Goal: Task Accomplishment & Management: Manage account settings

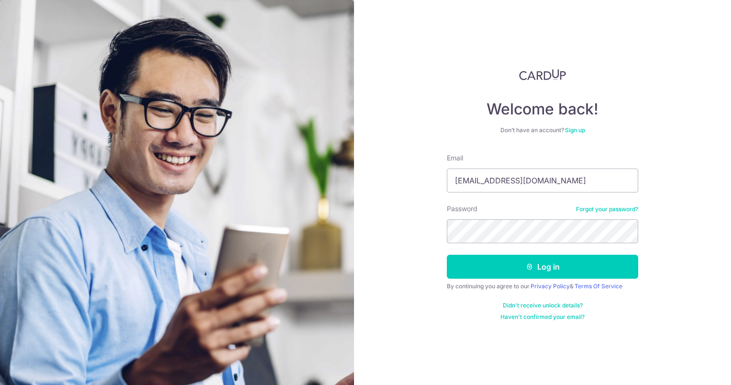
type input "[EMAIL_ADDRESS][DOMAIN_NAME]"
click at [447, 255] on button "Log in" at bounding box center [542, 267] width 191 height 24
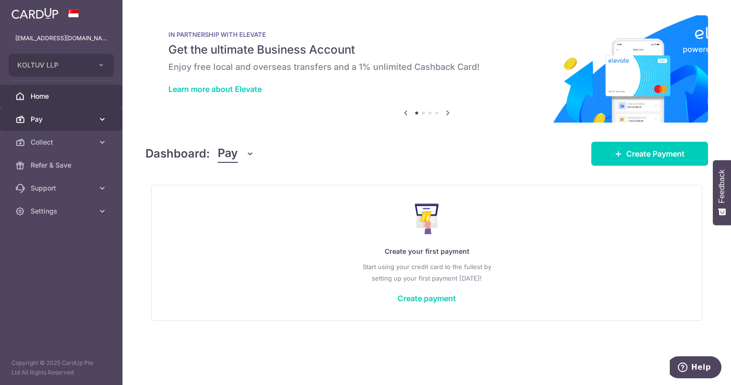
click at [41, 120] on span "Pay" at bounding box center [62, 119] width 63 height 10
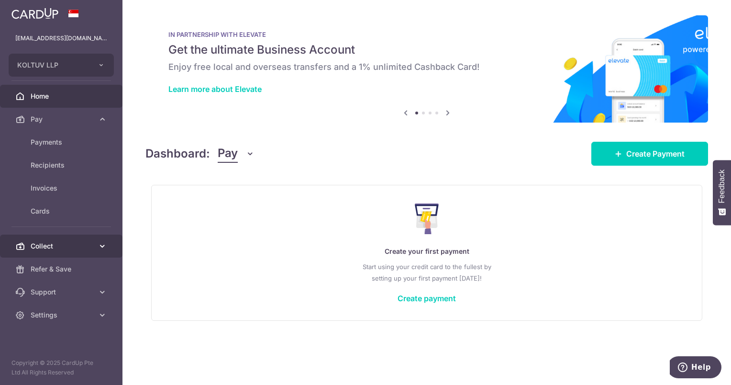
click at [61, 245] on span "Collect" at bounding box center [62, 246] width 63 height 10
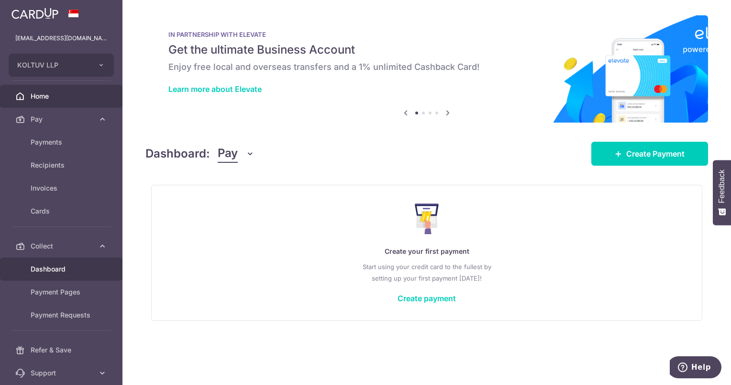
click at [63, 264] on span "Dashboard" at bounding box center [62, 269] width 63 height 10
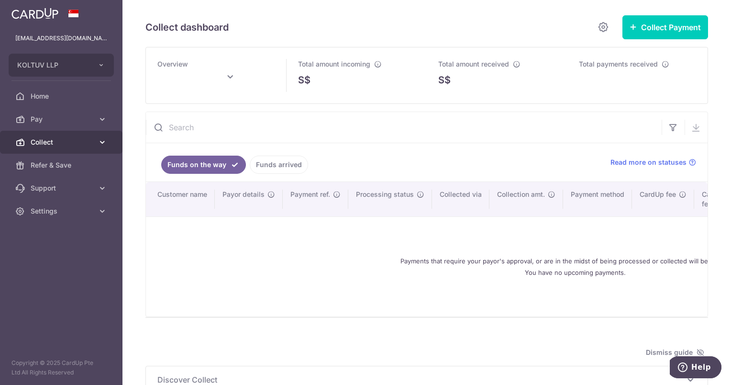
click at [105, 142] on icon at bounding box center [103, 142] width 10 height 10
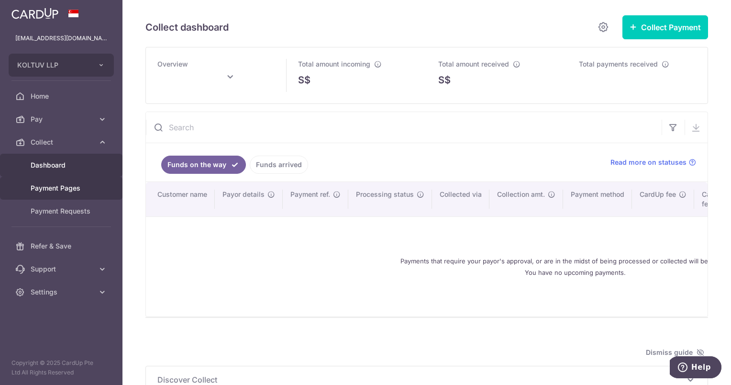
click at [94, 189] on link "Payment Pages" at bounding box center [61, 188] width 123 height 23
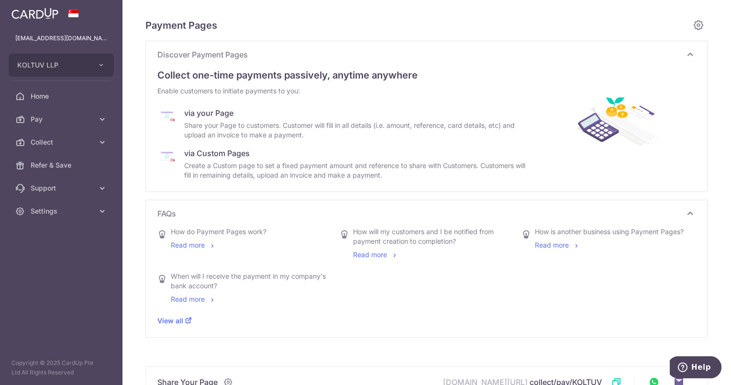
click at [221, 113] on div "via your Page" at bounding box center [356, 112] width 345 height 11
click at [694, 22] on icon at bounding box center [698, 25] width 11 height 12
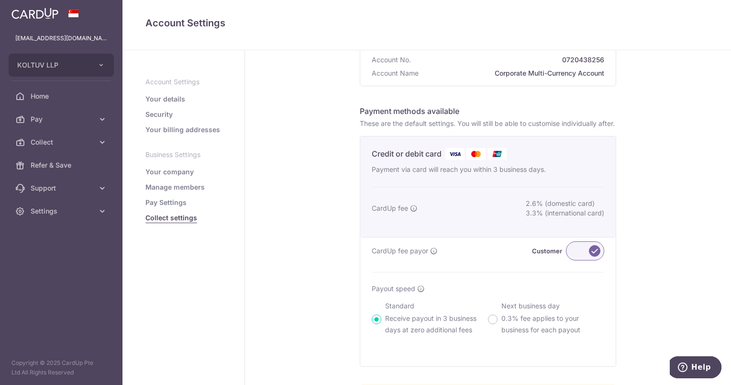
scroll to position [127, 0]
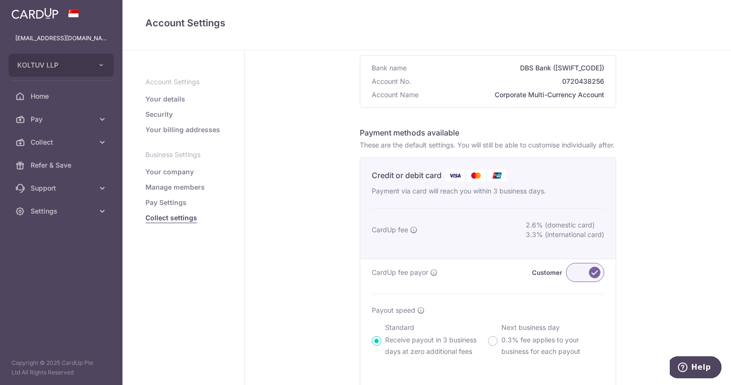
click at [464, 282] on div "CardUp fee payor Customer" at bounding box center [488, 272] width 233 height 19
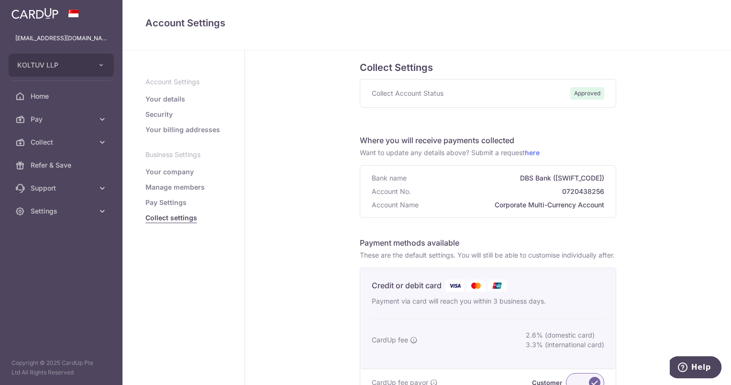
scroll to position [0, 0]
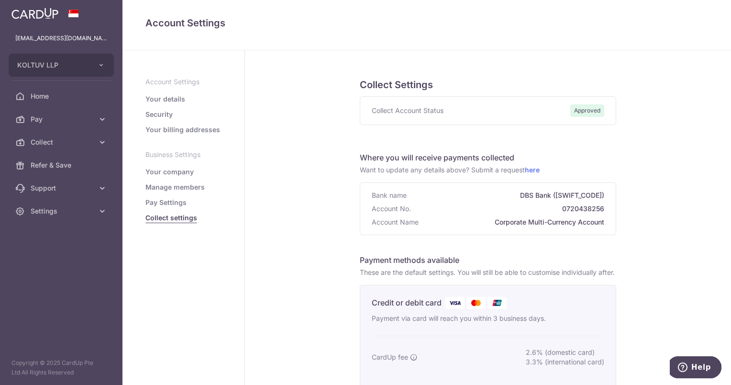
click at [578, 107] on span "Approved" at bounding box center [587, 110] width 34 height 12
click at [53, 188] on span "Support" at bounding box center [62, 188] width 63 height 10
click at [46, 231] on span "Contact Us" at bounding box center [62, 234] width 63 height 10
click at [169, 98] on link "Your details" at bounding box center [165, 99] width 40 height 10
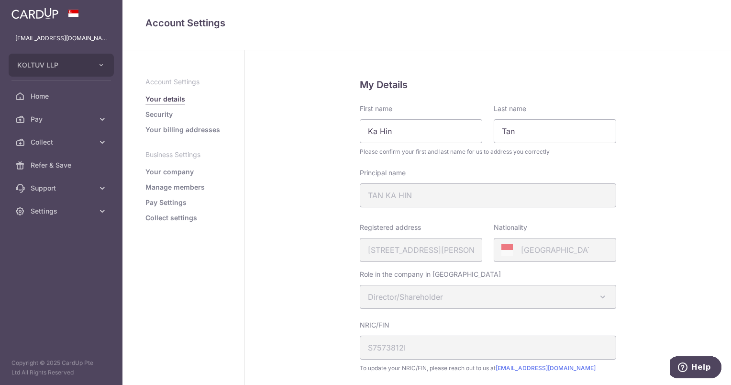
click at [164, 111] on link "Security" at bounding box center [158, 115] width 27 height 10
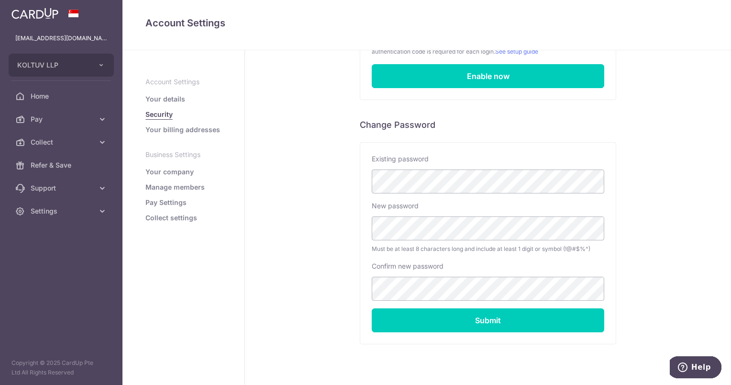
scroll to position [155, 0]
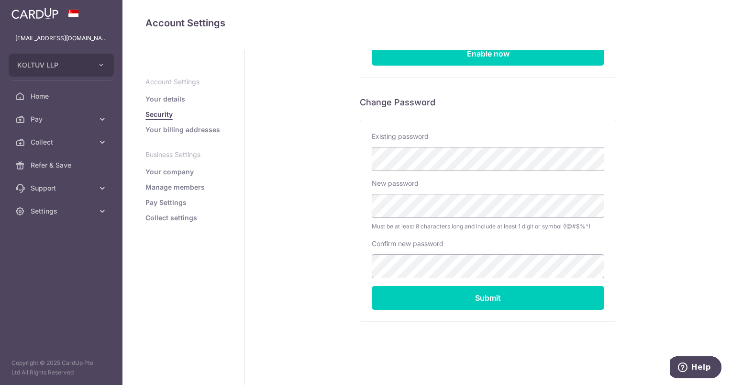
click at [186, 131] on link "Your billing addresses" at bounding box center [182, 130] width 75 height 10
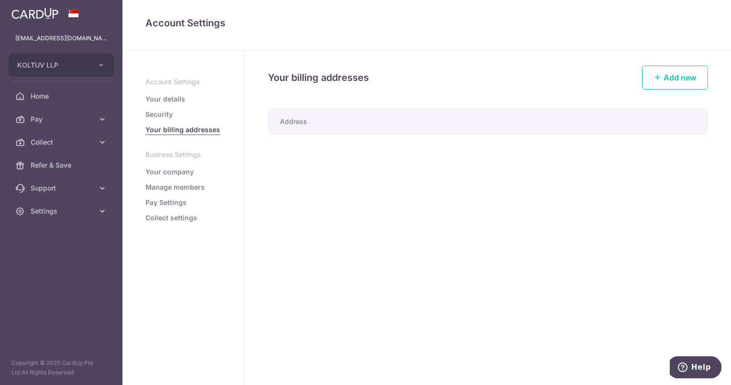
drag, startPoint x: 174, startPoint y: 172, endPoint x: 184, endPoint y: 171, distance: 10.1
click at [175, 172] on link "Your company" at bounding box center [169, 172] width 48 height 10
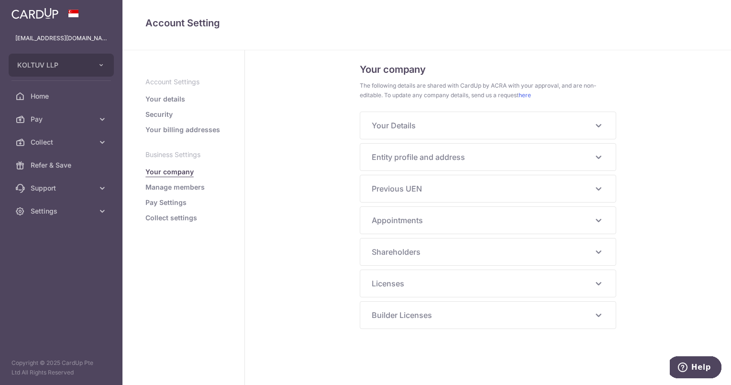
click at [600, 124] on icon at bounding box center [598, 125] width 11 height 11
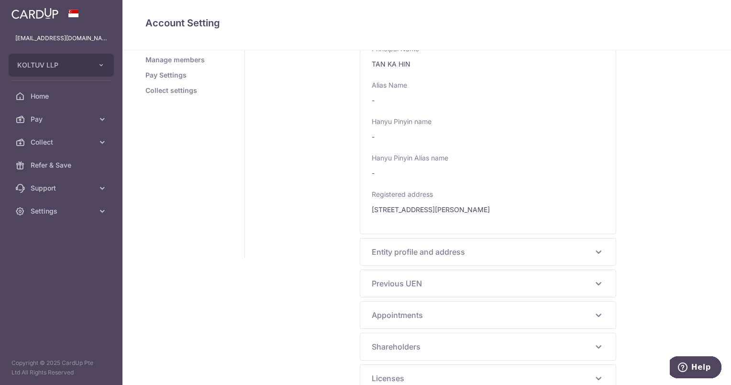
click at [598, 252] on icon at bounding box center [598, 251] width 11 height 11
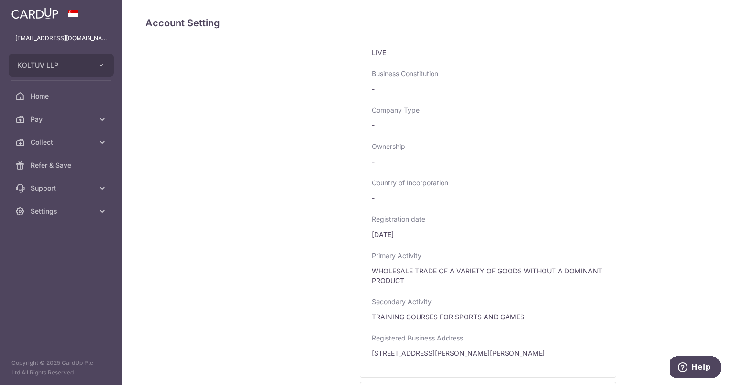
scroll to position [630, 0]
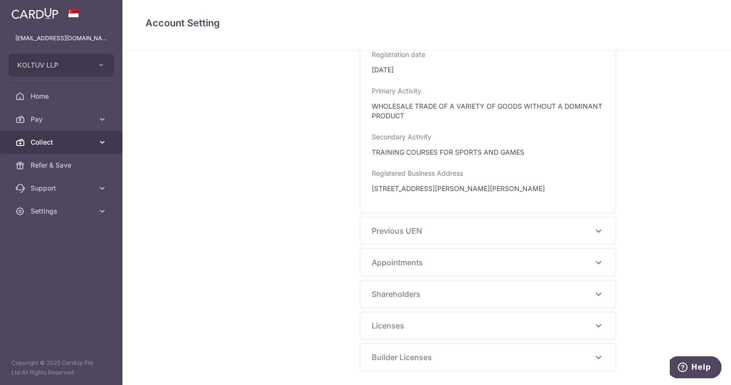
click at [51, 146] on span "Collect" at bounding box center [62, 142] width 63 height 10
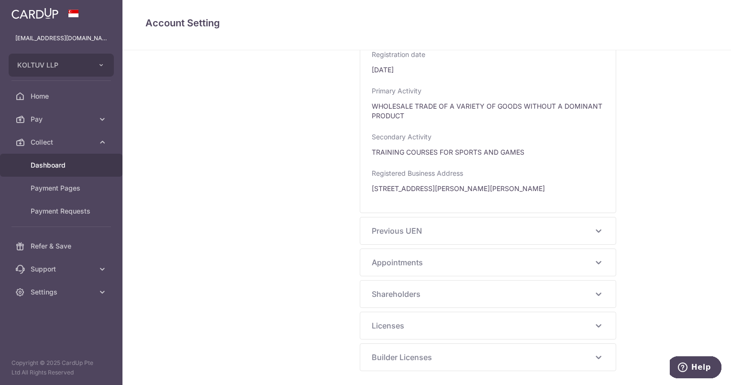
click at [52, 162] on span "Dashboard" at bounding box center [62, 165] width 63 height 10
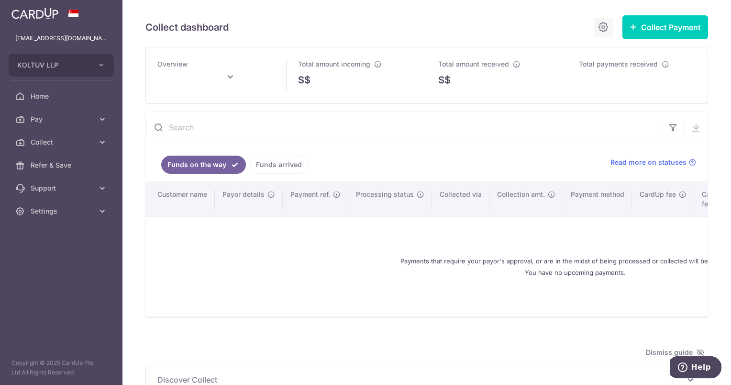
click at [599, 24] on icon at bounding box center [603, 27] width 11 height 12
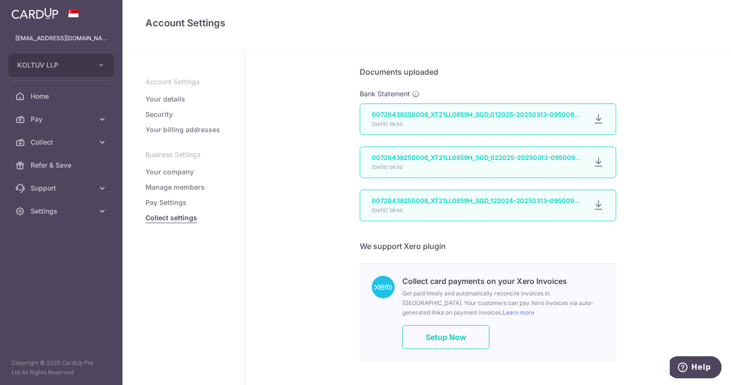
scroll to position [602, 0]
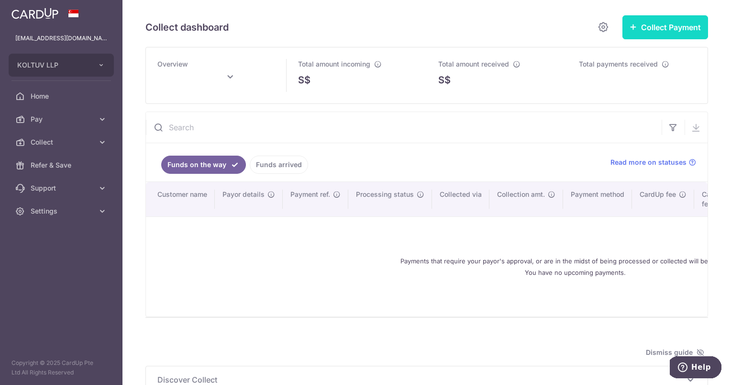
click at [693, 25] on button "Collect Payment" at bounding box center [666, 27] width 86 height 24
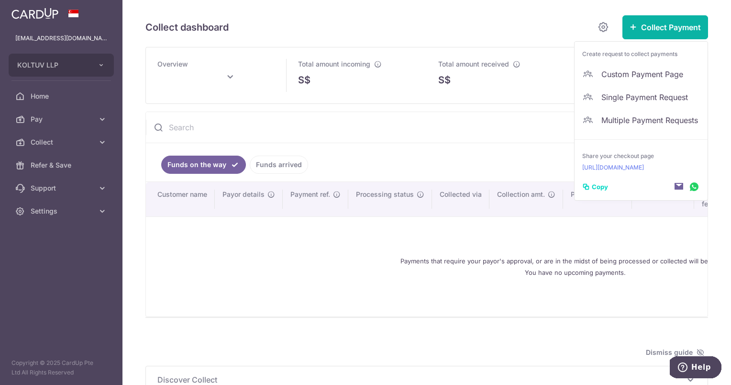
click at [597, 185] on span "Copy" at bounding box center [600, 187] width 16 height 10
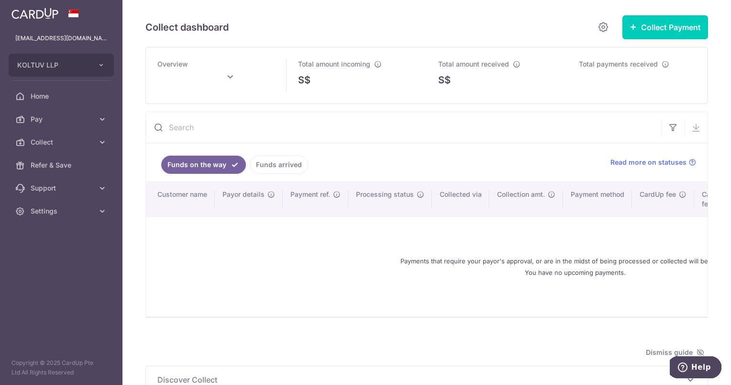
type input "[DATE]"
click at [666, 25] on button "Collect Payment" at bounding box center [666, 27] width 86 height 24
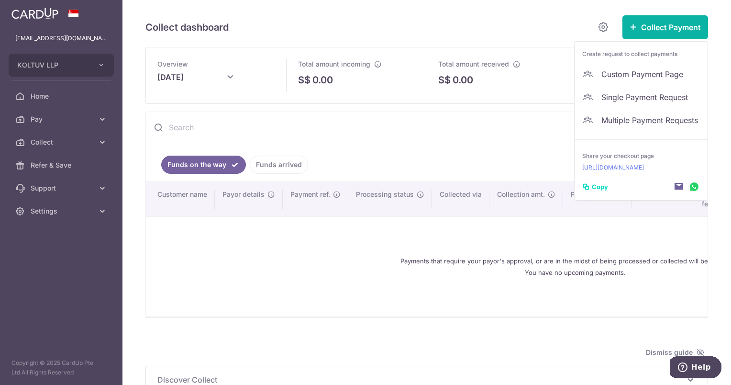
click at [598, 189] on span "Copy" at bounding box center [600, 187] width 16 height 10
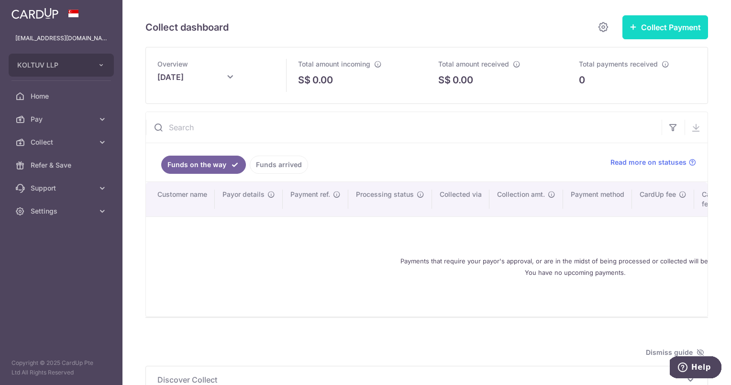
click at [657, 30] on button "Collect Payment" at bounding box center [666, 27] width 86 height 24
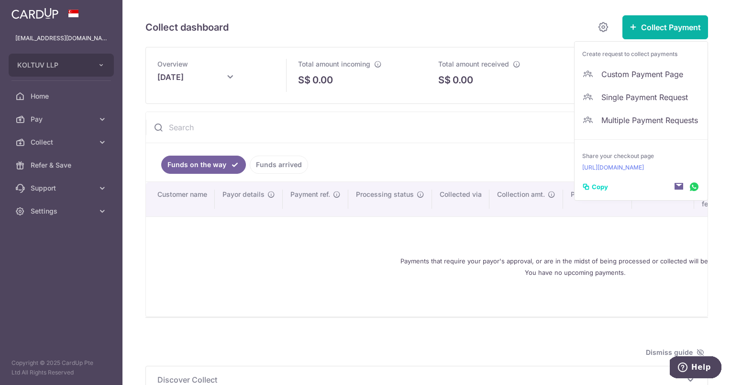
click at [584, 167] on p "[URL][DOMAIN_NAME]" at bounding box center [641, 168] width 118 height 10
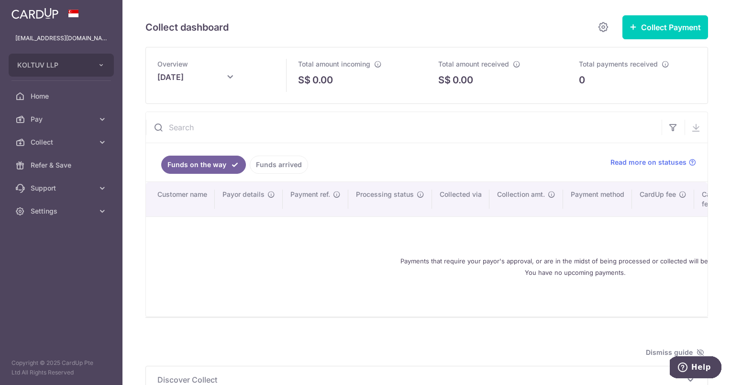
click at [419, 147] on ul "Funds on the way Funds arrived" at bounding box center [372, 162] width 453 height 38
click at [105, 213] on icon at bounding box center [103, 211] width 10 height 10
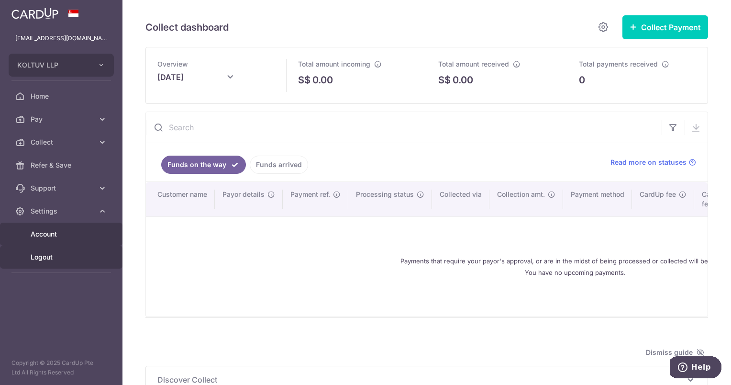
click at [60, 255] on span "Logout" at bounding box center [62, 257] width 63 height 10
